Goal: Communication & Community: Answer question/provide support

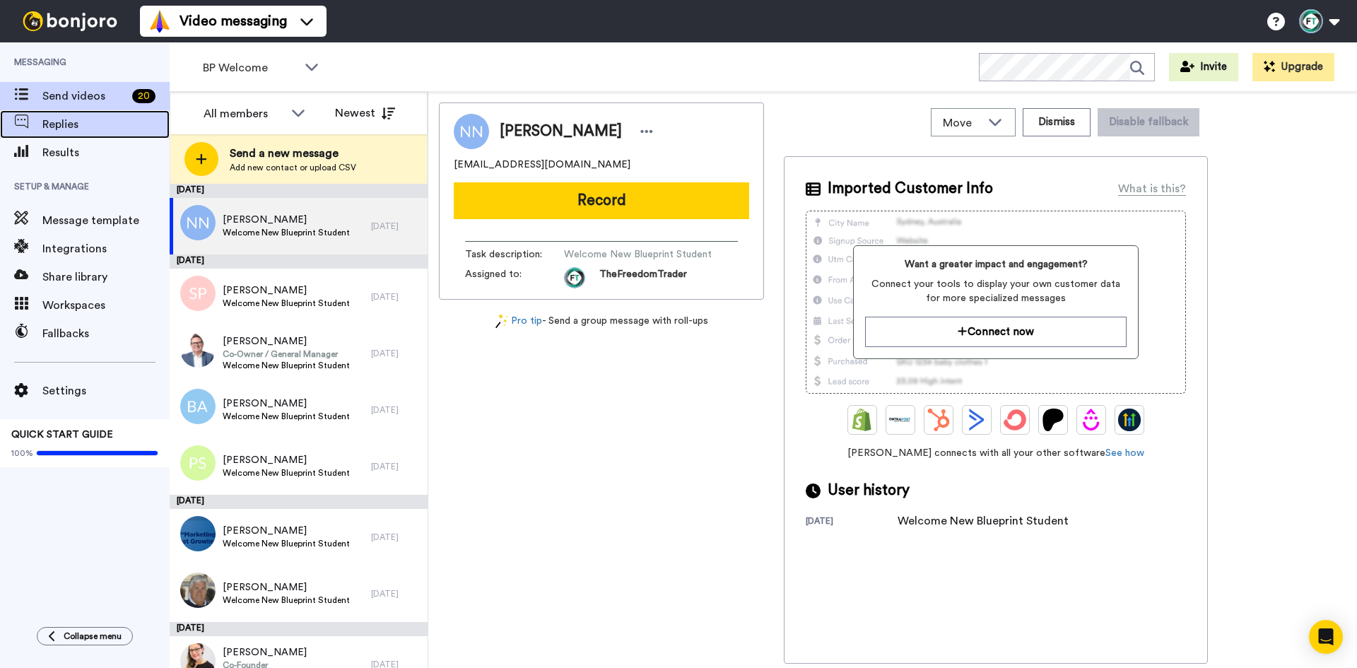
click at [95, 126] on span "Replies" at bounding box center [105, 124] width 127 height 17
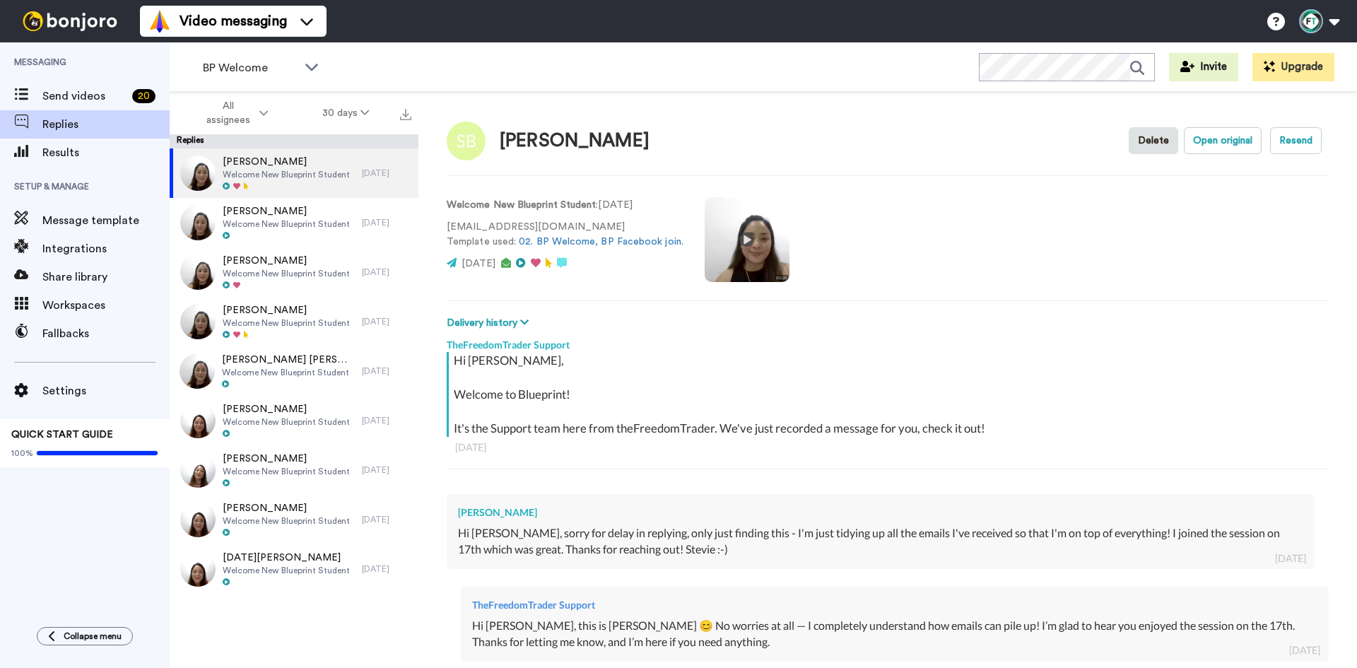
click at [743, 232] on video at bounding box center [746, 239] width 85 height 85
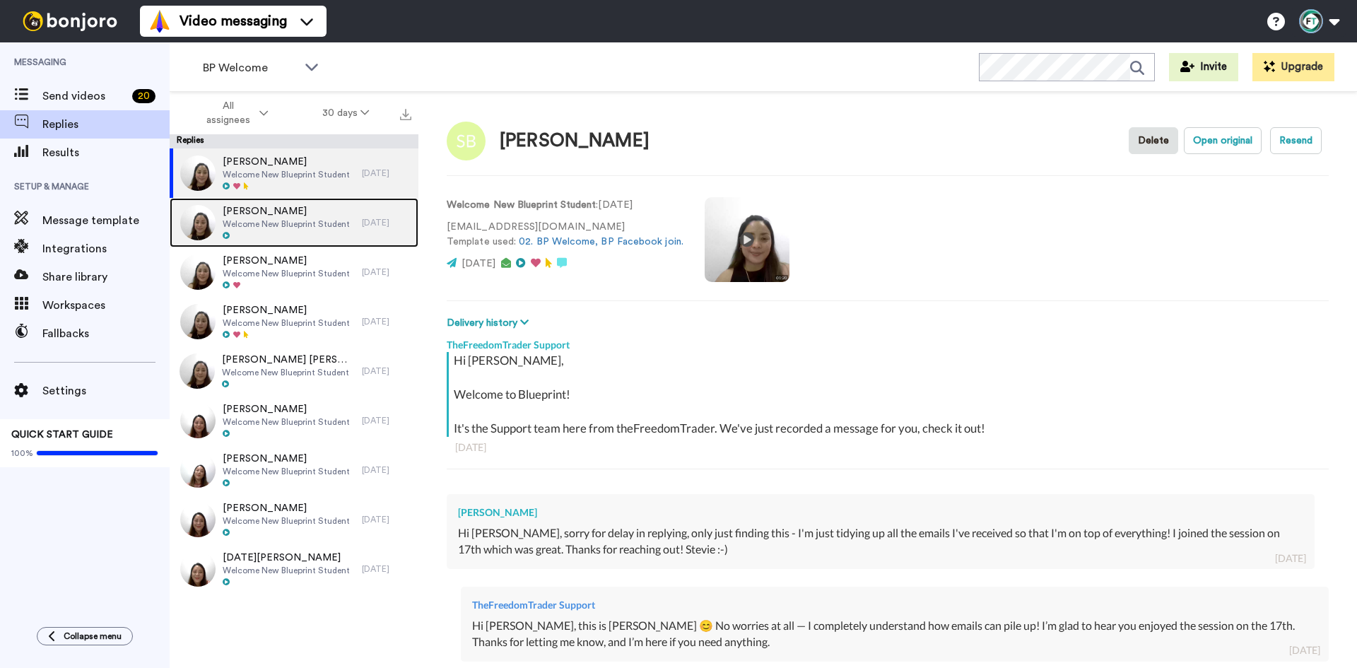
click at [312, 217] on span "[PERSON_NAME]" at bounding box center [286, 211] width 127 height 14
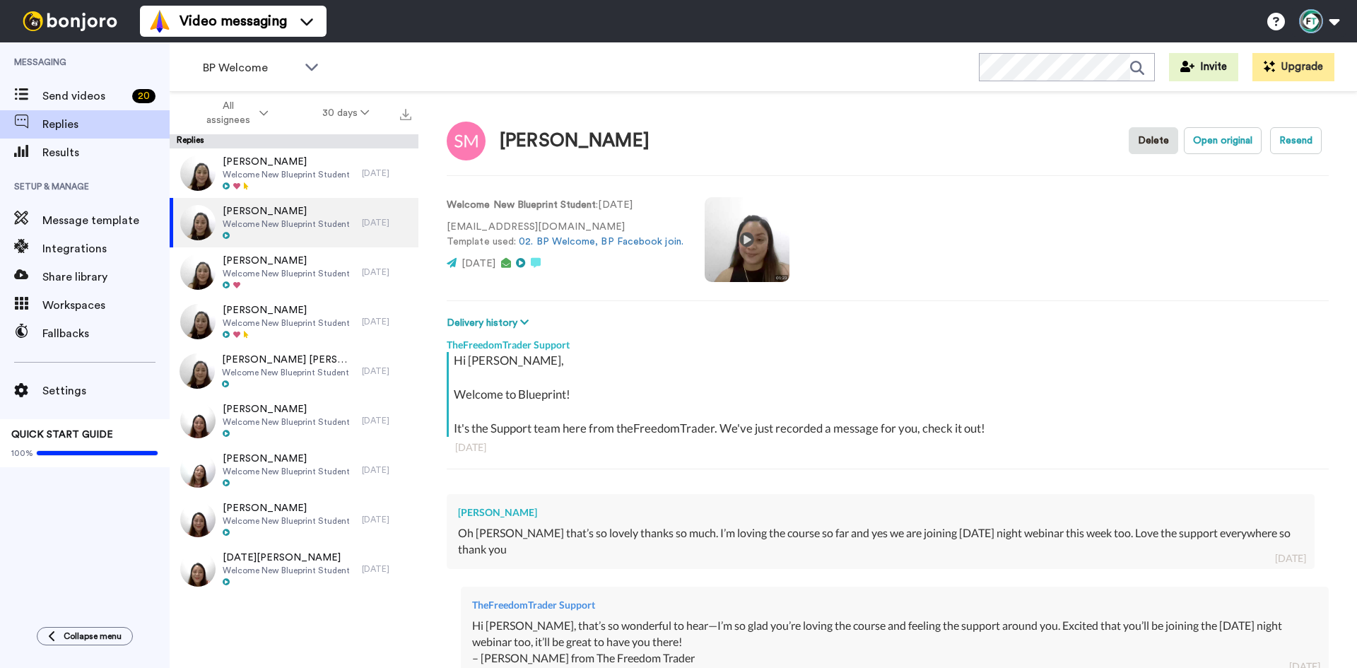
click at [753, 247] on video at bounding box center [746, 239] width 85 height 85
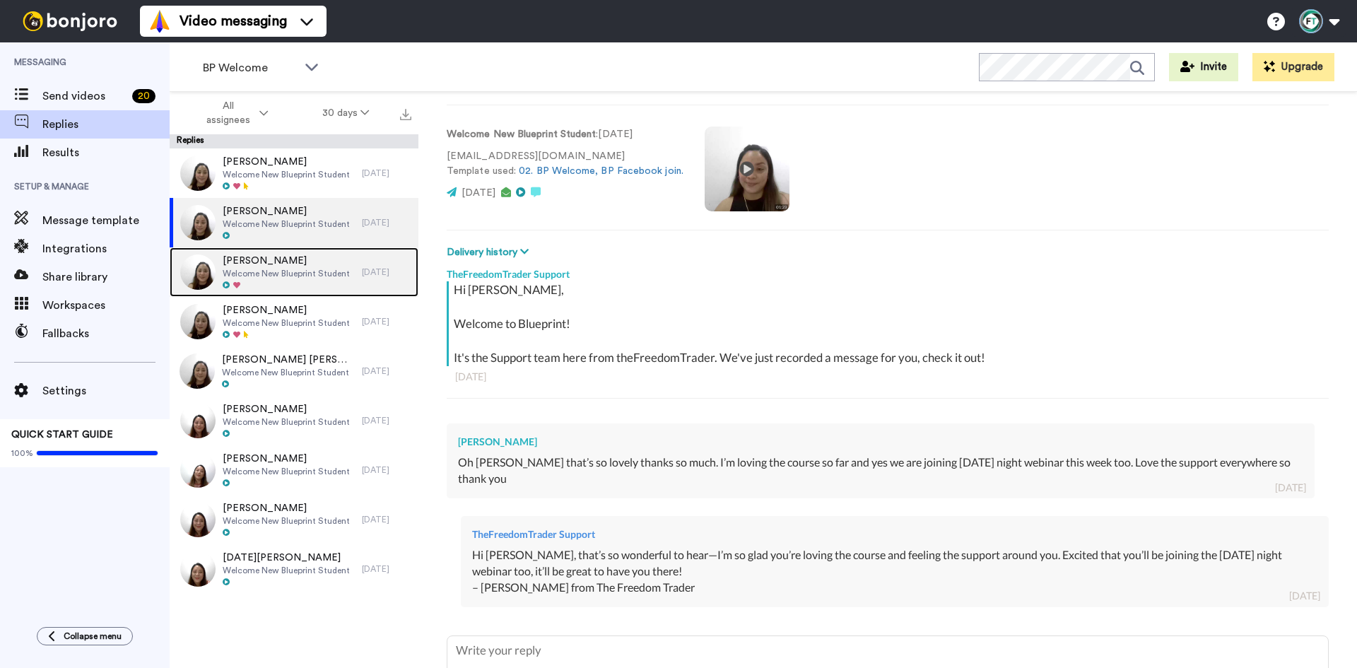
click at [323, 261] on span "[PERSON_NAME]" at bounding box center [286, 261] width 127 height 14
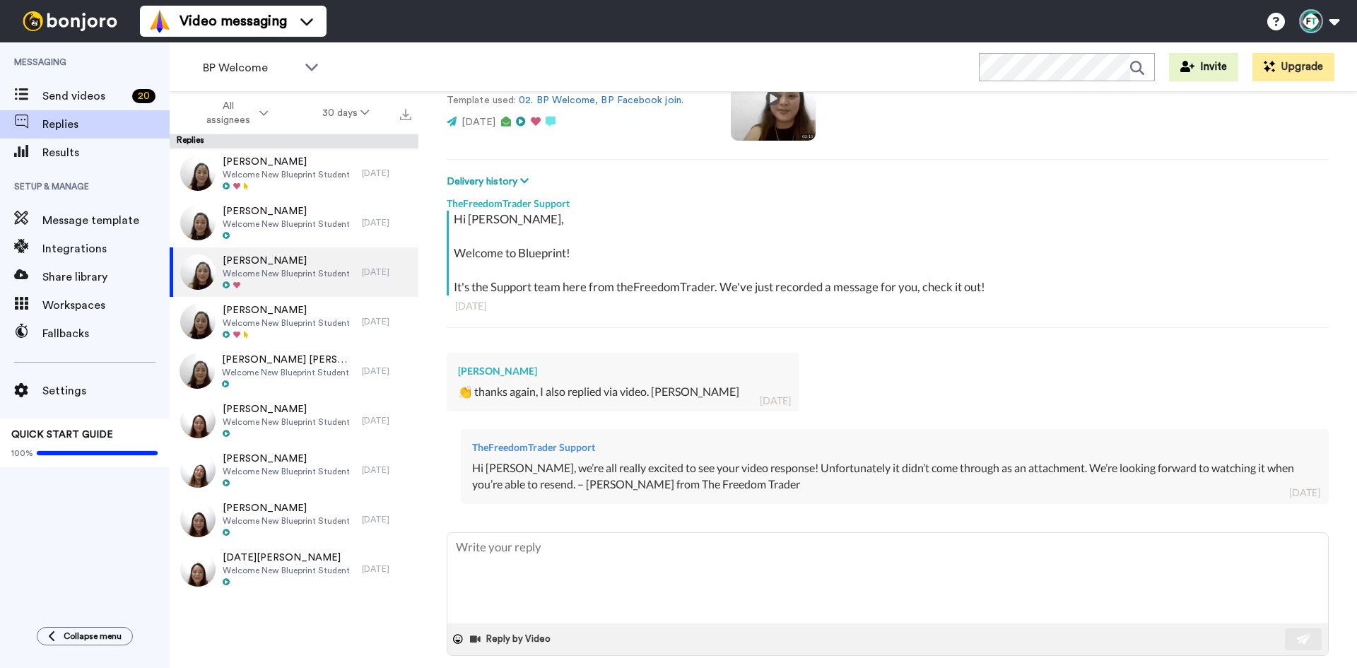
scroll to position [71, 0]
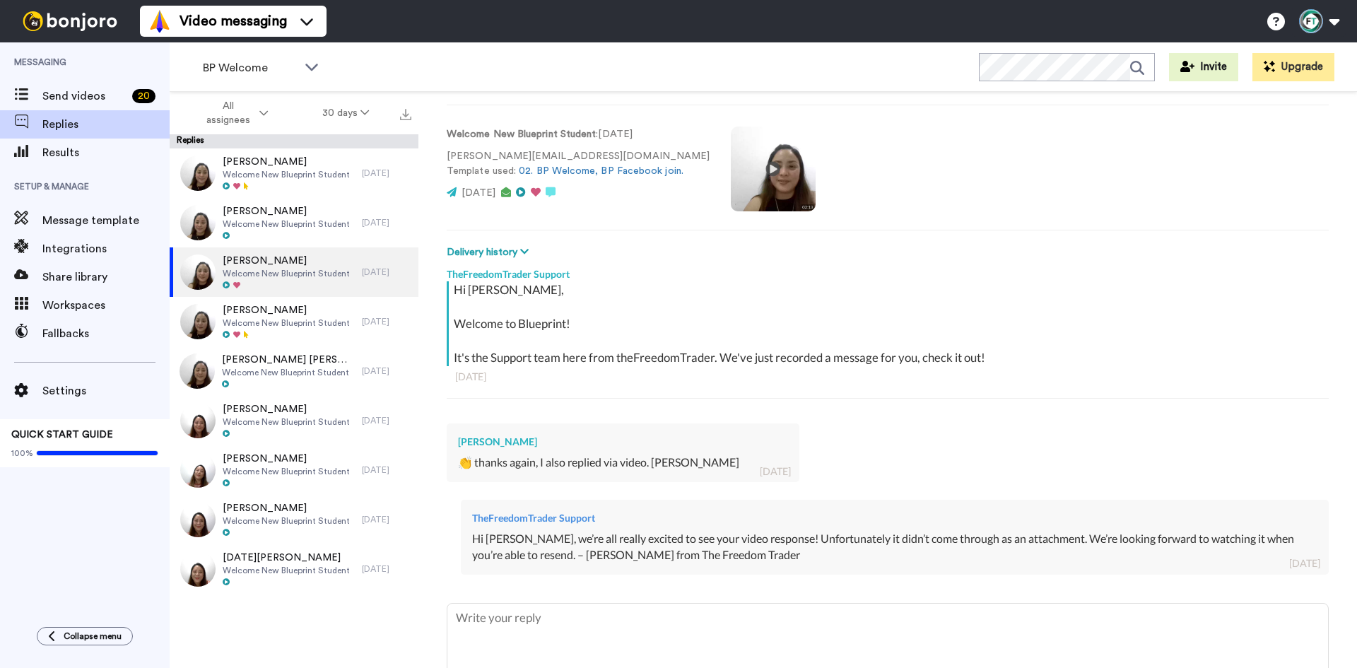
click at [731, 175] on video at bounding box center [773, 168] width 85 height 85
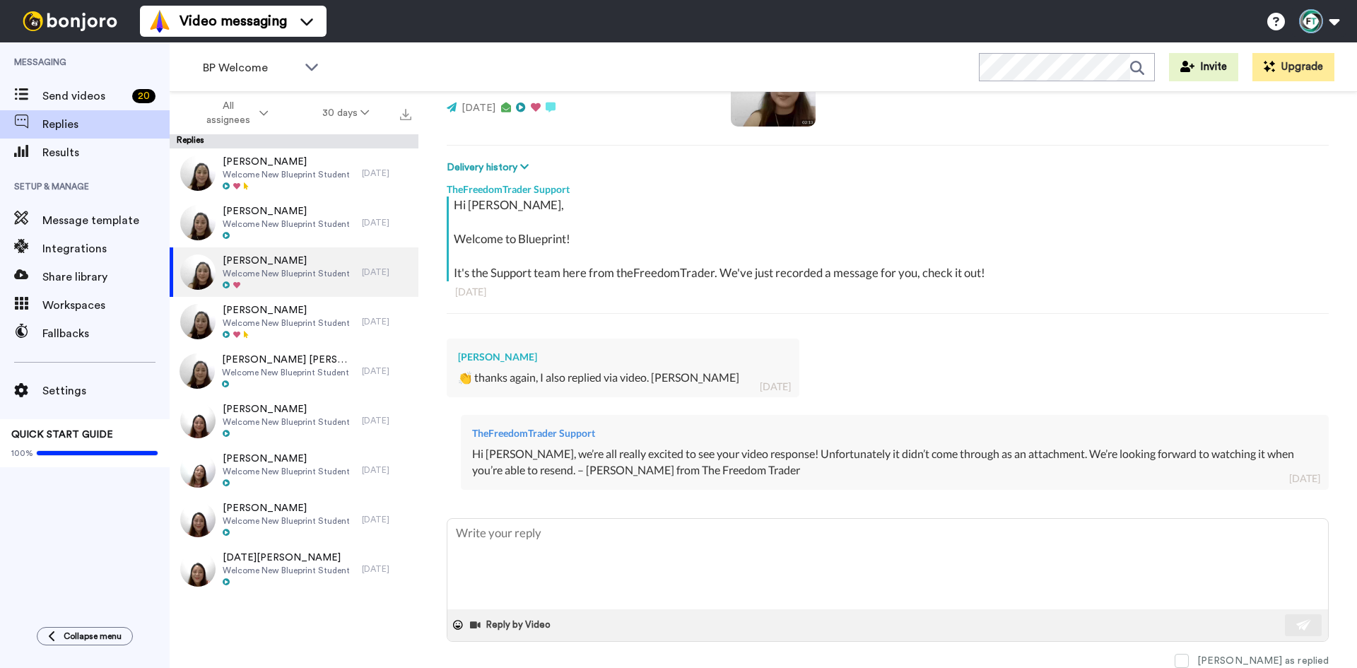
scroll to position [85, 0]
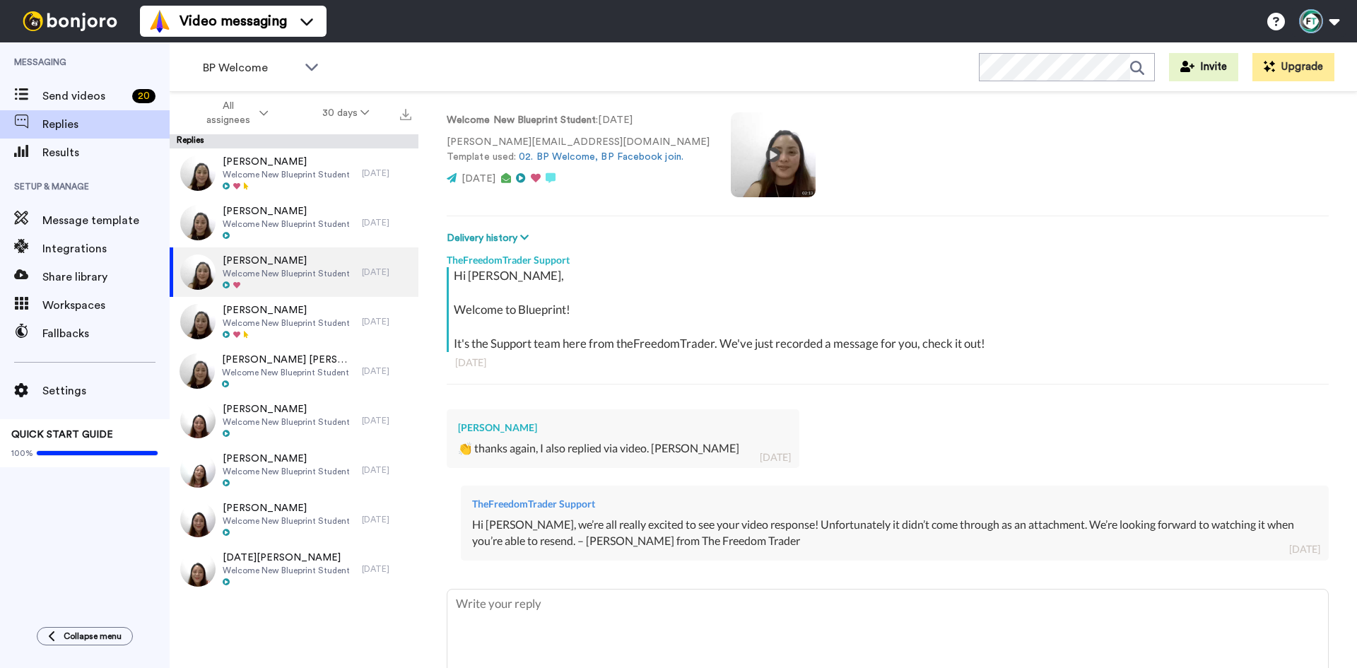
type textarea "x"
